Goal: Entertainment & Leisure: Consume media (video, audio)

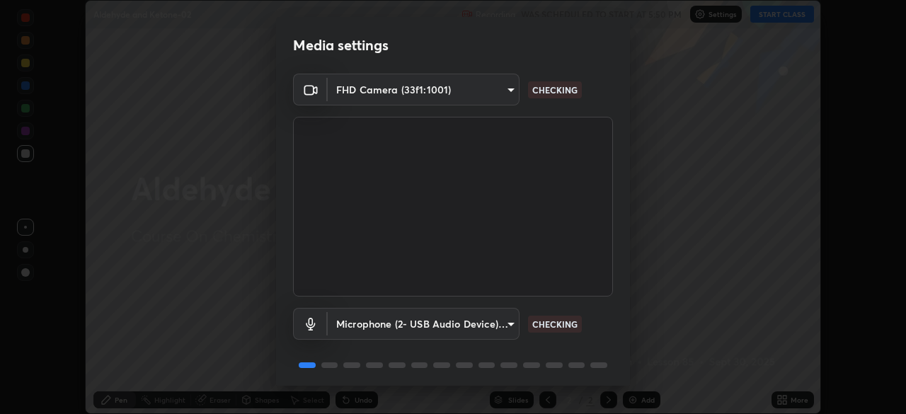
scroll to position [50, 0]
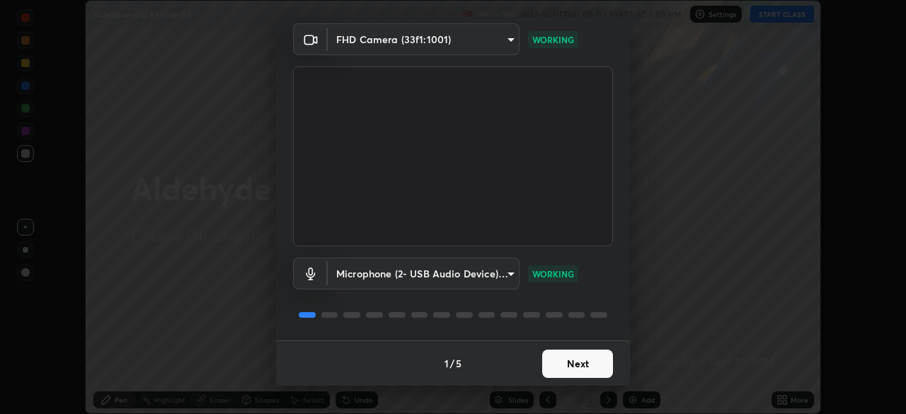
click at [584, 365] on button "Next" at bounding box center [577, 364] width 71 height 28
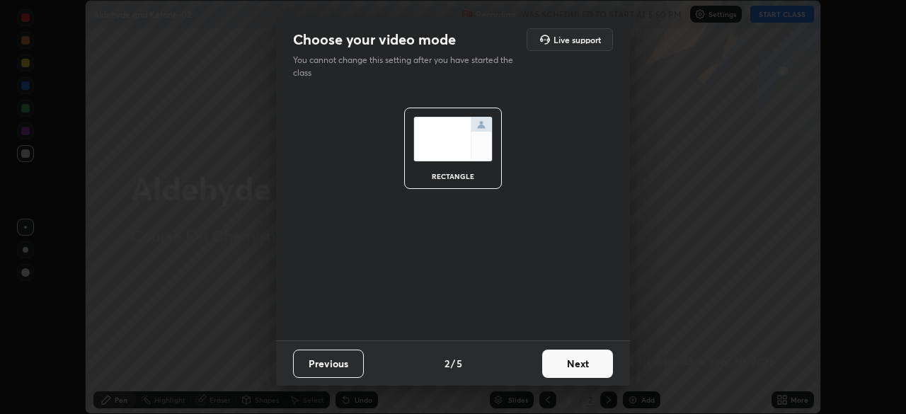
scroll to position [0, 0]
click at [587, 367] on button "Next" at bounding box center [577, 364] width 71 height 28
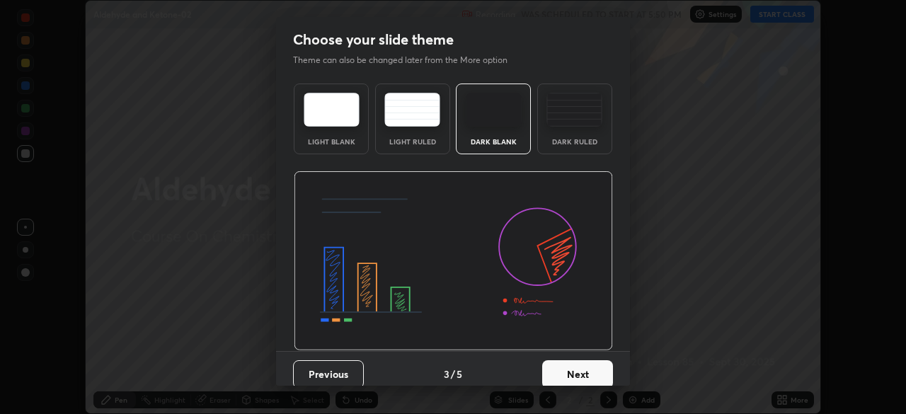
click at [590, 366] on button "Next" at bounding box center [577, 374] width 71 height 28
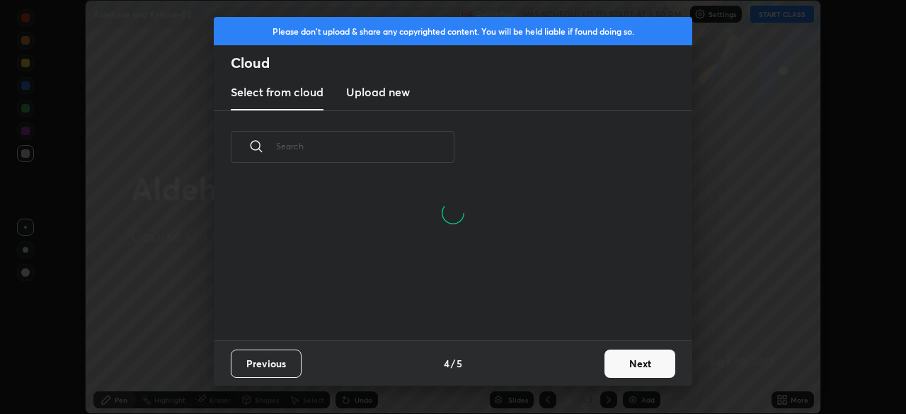
click at [632, 363] on button "Next" at bounding box center [640, 364] width 71 height 28
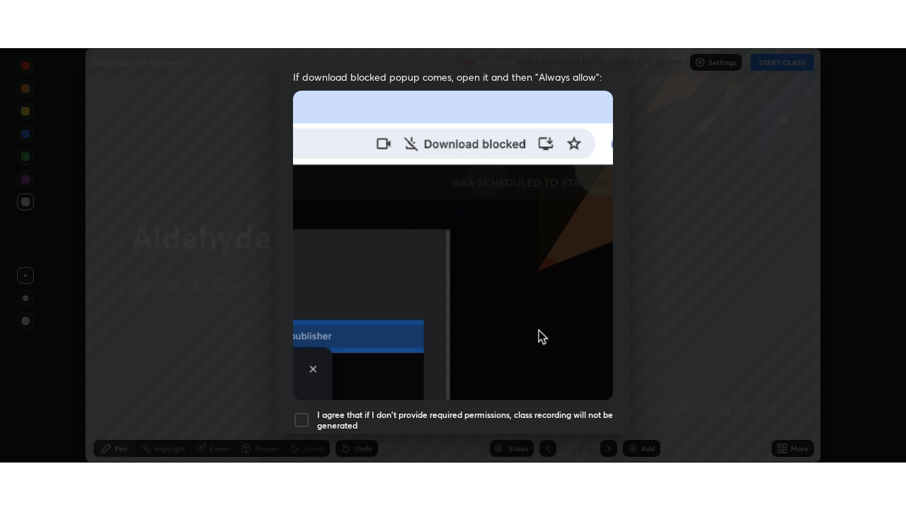
scroll to position [339, 0]
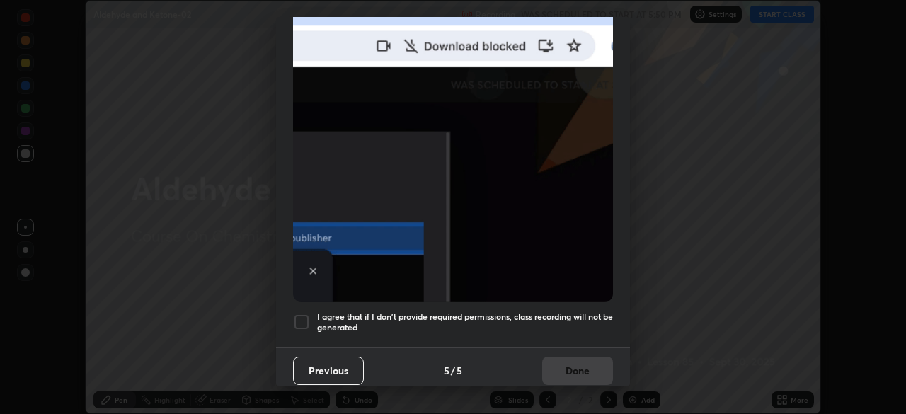
click at [305, 314] on div at bounding box center [301, 322] width 17 height 17
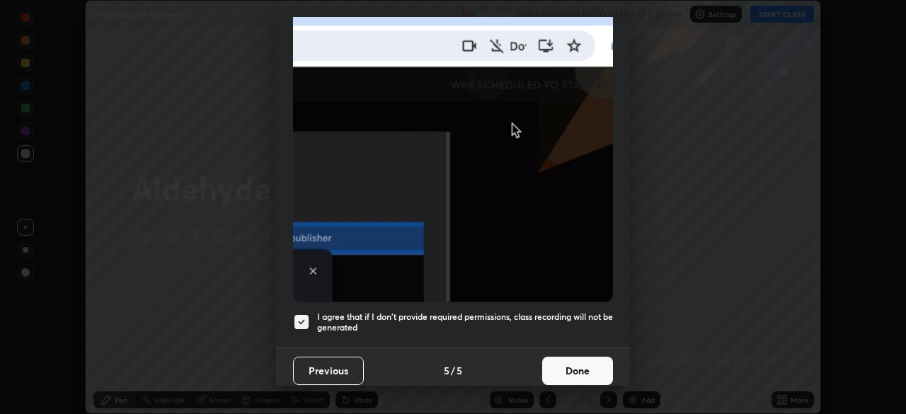
click at [574, 360] on button "Done" at bounding box center [577, 371] width 71 height 28
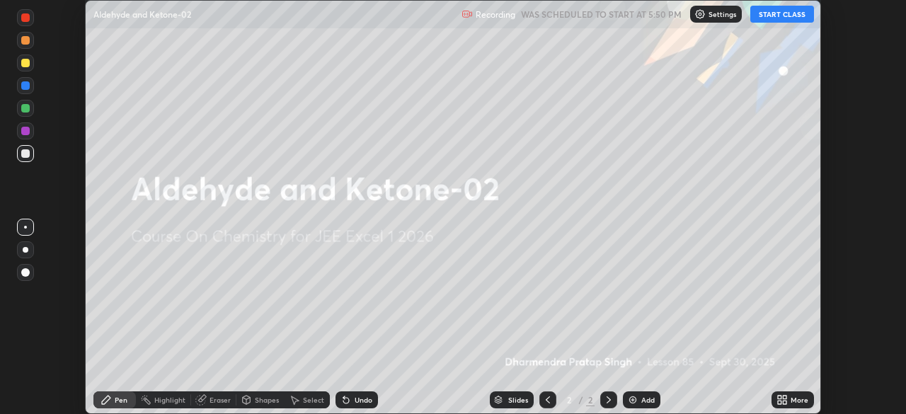
click at [780, 402] on icon at bounding box center [780, 403] width 4 height 4
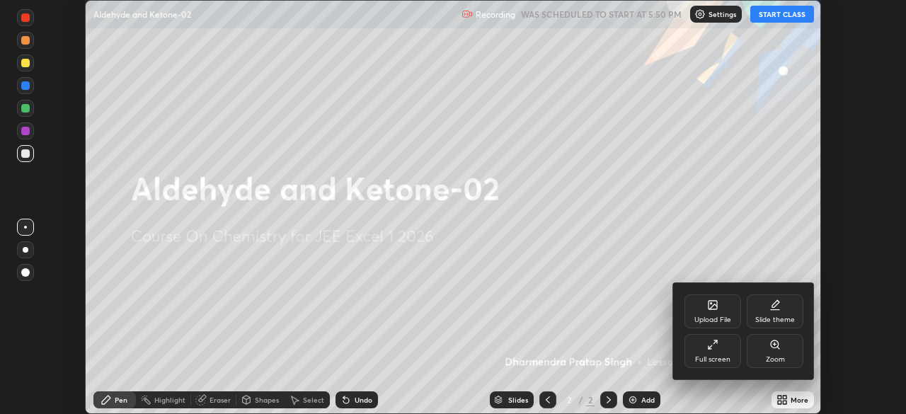
click at [714, 352] on div "Full screen" at bounding box center [713, 351] width 57 height 34
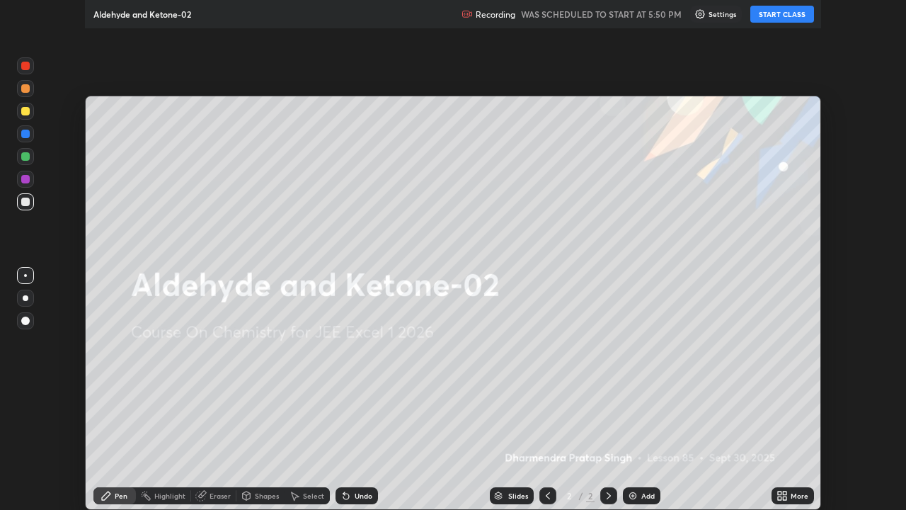
scroll to position [510, 906]
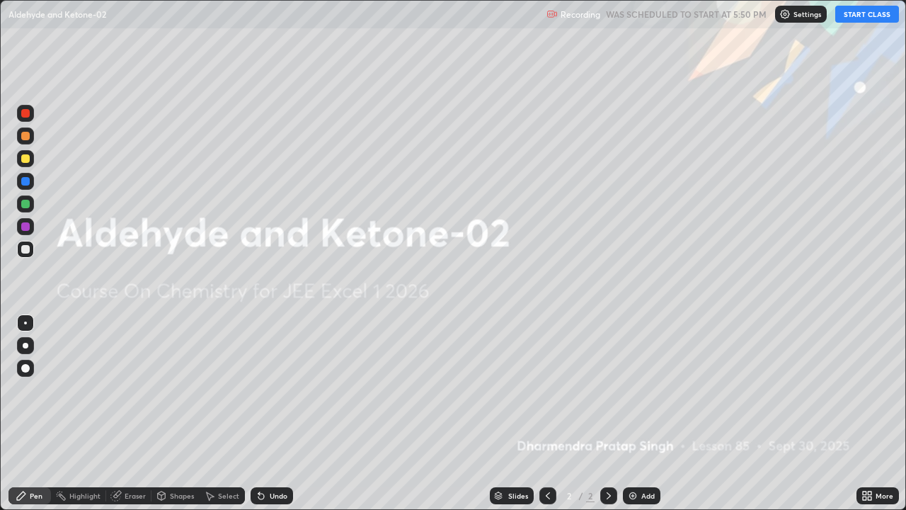
click at [861, 16] on button "START CLASS" at bounding box center [867, 14] width 64 height 17
click at [645, 413] on div "Add" at bounding box center [647, 495] width 13 height 7
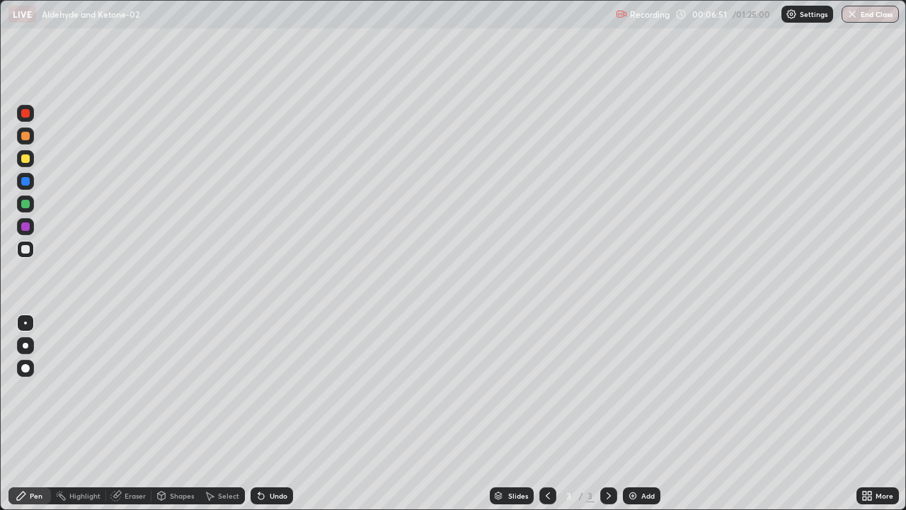
click at [641, 413] on div "Add" at bounding box center [642, 495] width 38 height 17
click at [135, 413] on div "Eraser" at bounding box center [135, 495] width 21 height 7
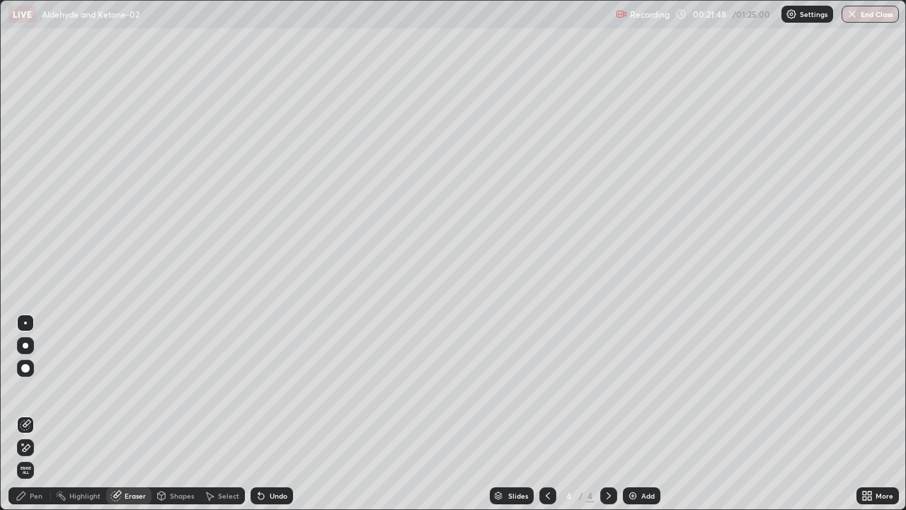
click at [40, 413] on div "Pen" at bounding box center [36, 495] width 13 height 7
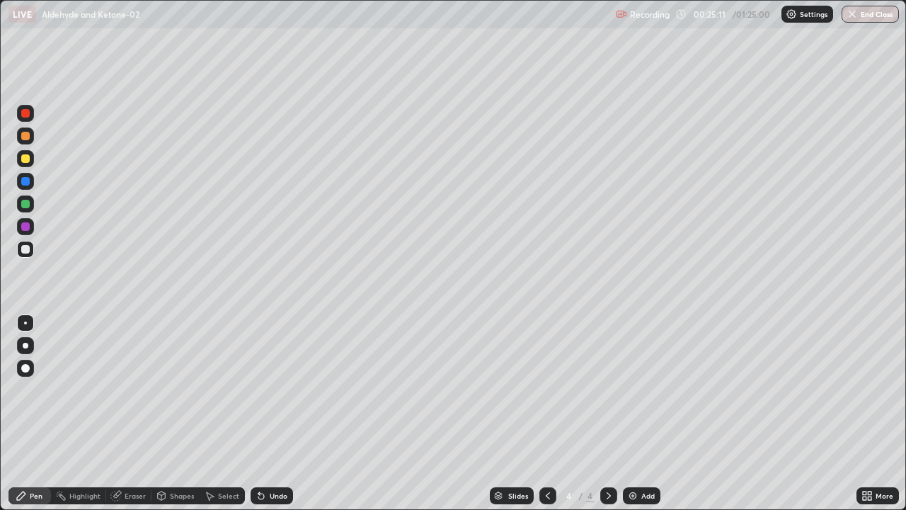
click at [654, 413] on div "Add" at bounding box center [642, 495] width 38 height 17
click at [641, 413] on div "Add" at bounding box center [647, 495] width 13 height 7
click at [643, 413] on div "Add" at bounding box center [647, 495] width 13 height 7
click at [637, 413] on div "Add" at bounding box center [642, 495] width 38 height 17
click at [547, 413] on icon at bounding box center [547, 495] width 11 height 11
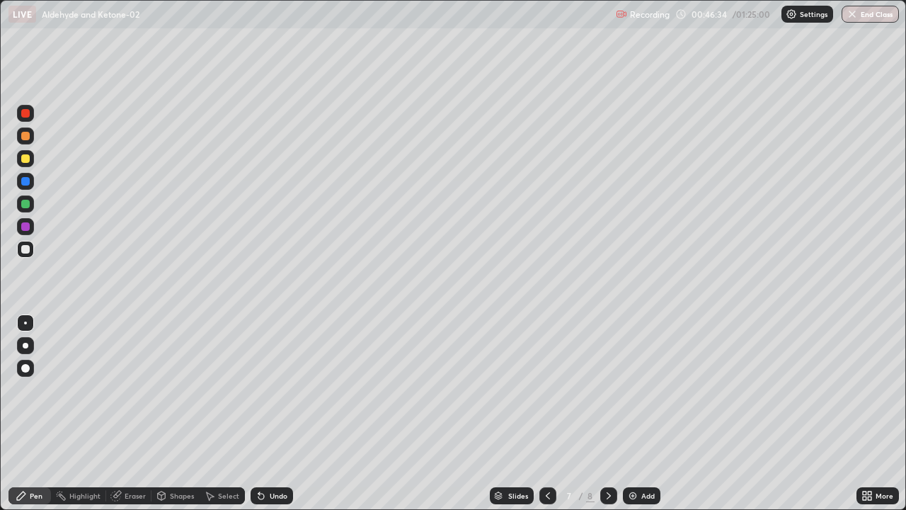
click at [638, 413] on div "Add" at bounding box center [642, 495] width 38 height 17
click at [630, 413] on img at bounding box center [632, 495] width 11 height 11
click at [645, 413] on div "Add" at bounding box center [647, 495] width 13 height 7
click at [142, 413] on div "Eraser" at bounding box center [128, 495] width 45 height 17
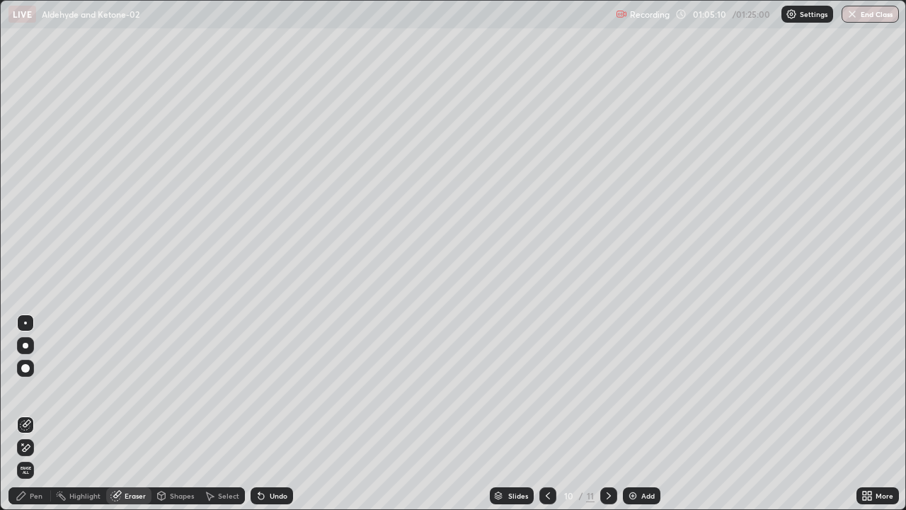
click at [40, 413] on div "Pen" at bounding box center [36, 495] width 13 height 7
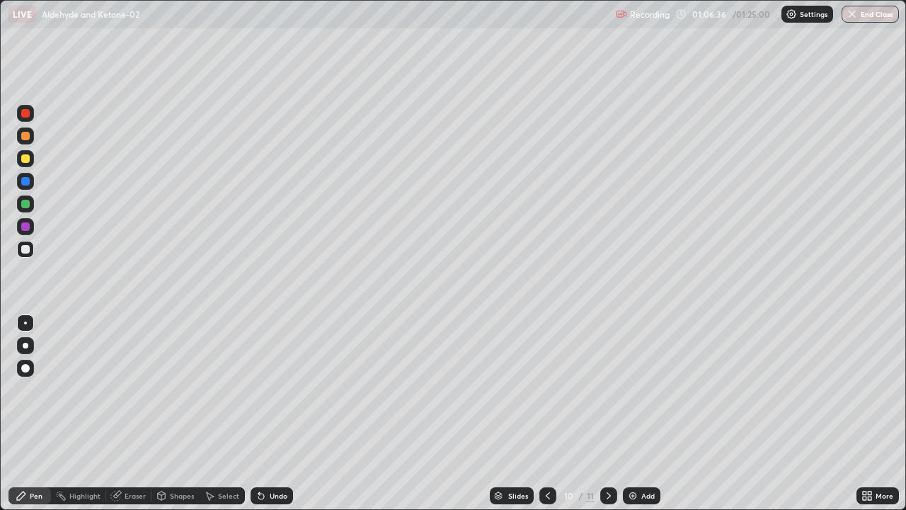
click at [139, 413] on div "Eraser" at bounding box center [128, 495] width 45 height 17
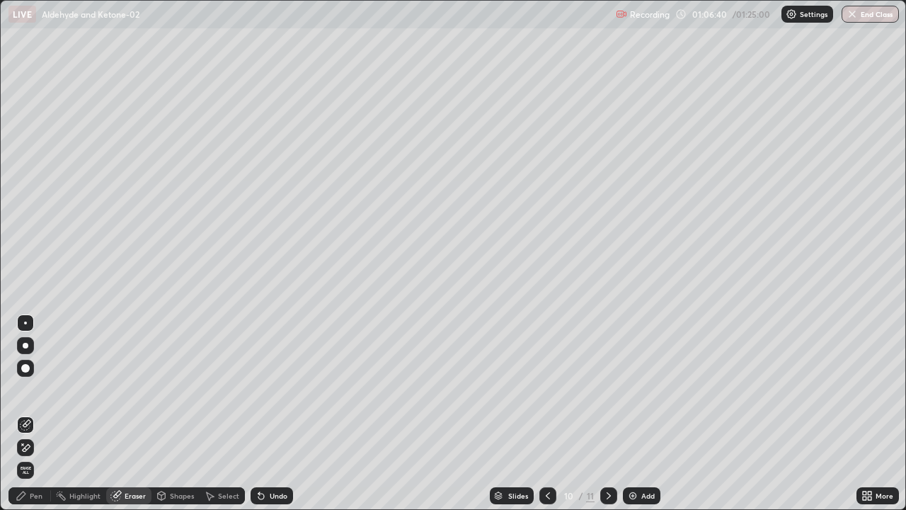
click at [43, 413] on div "Pen" at bounding box center [29, 495] width 42 height 17
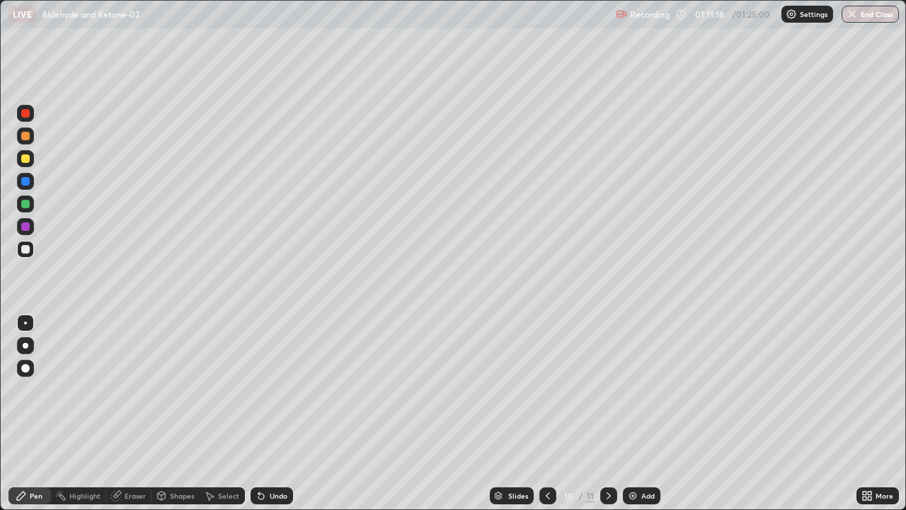
click at [651, 413] on div "Add" at bounding box center [642, 495] width 38 height 17
click at [547, 413] on icon at bounding box center [547, 495] width 11 height 11
click at [610, 413] on icon at bounding box center [608, 495] width 11 height 11
click at [613, 413] on div at bounding box center [608, 495] width 17 height 17
click at [548, 413] on icon at bounding box center [547, 495] width 11 height 11
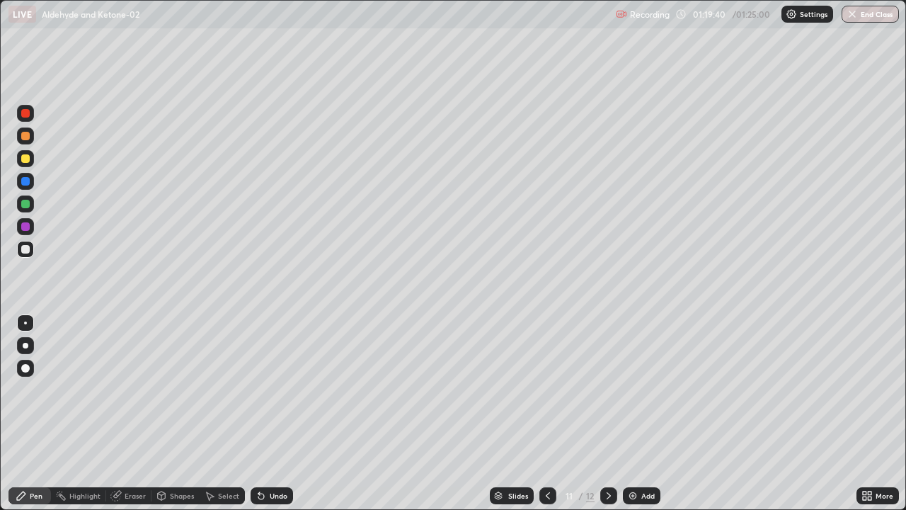
click at [554, 413] on div at bounding box center [548, 495] width 17 height 17
click at [633, 413] on img at bounding box center [632, 495] width 11 height 11
click at [143, 413] on div "Eraser" at bounding box center [135, 495] width 21 height 7
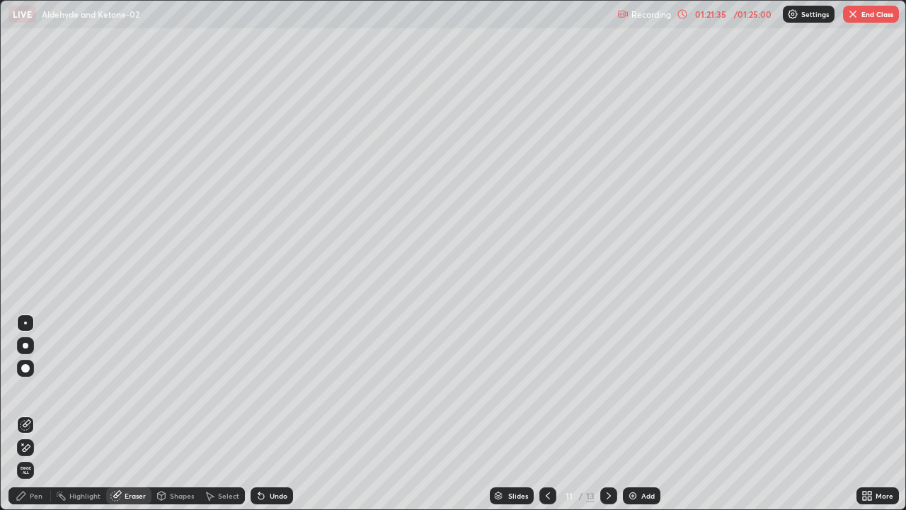
click at [45, 413] on div "Pen" at bounding box center [29, 495] width 42 height 17
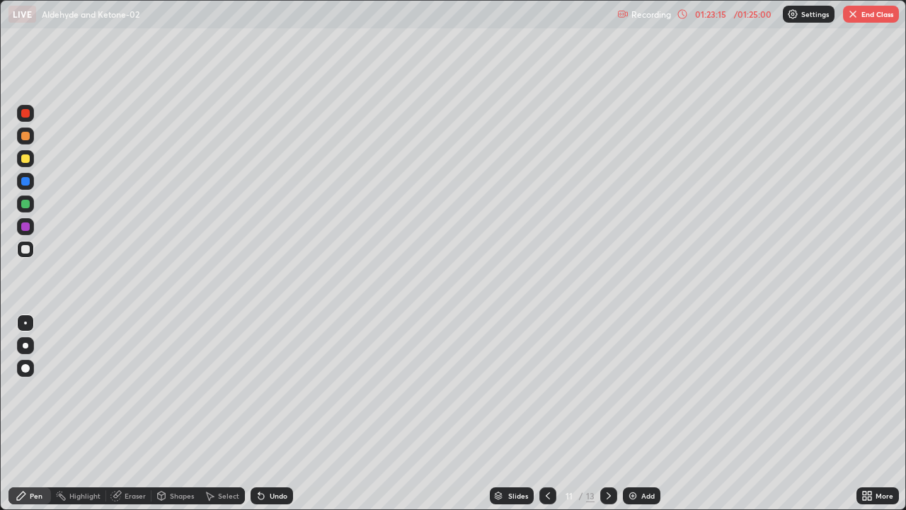
click at [877, 16] on button "End Class" at bounding box center [871, 14] width 56 height 17
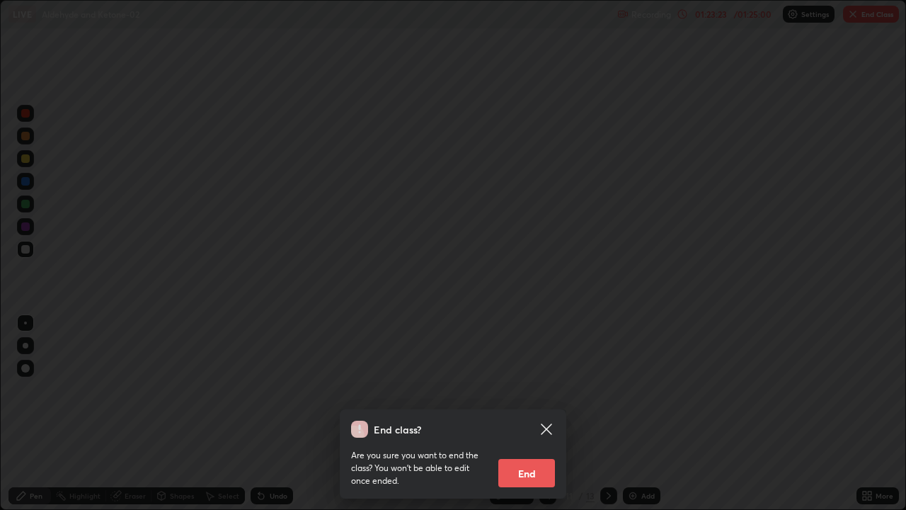
click at [532, 413] on button "End" at bounding box center [526, 473] width 57 height 28
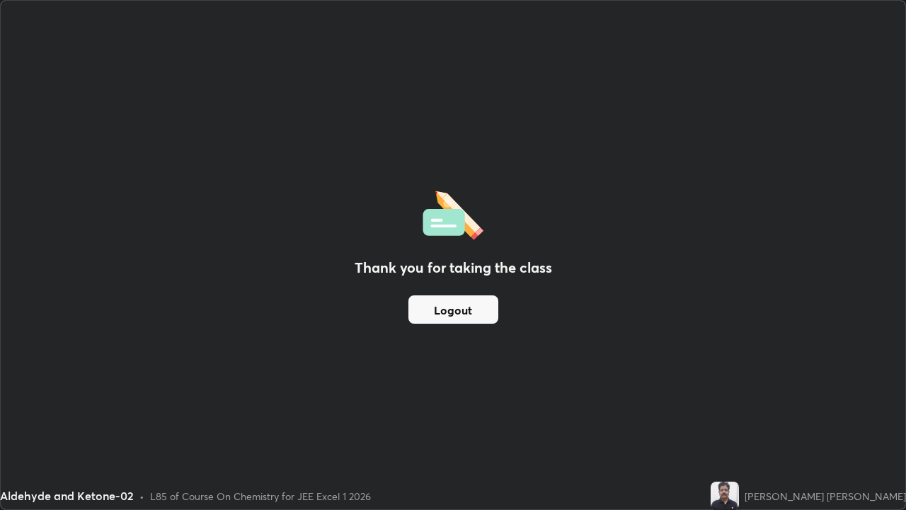
click at [457, 311] on button "Logout" at bounding box center [454, 309] width 90 height 28
